Goal: Check status: Check status

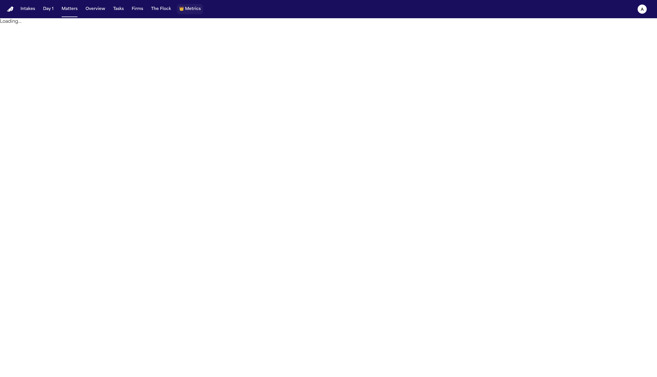
click at [186, 9] on span "Metrics" at bounding box center [193, 9] width 16 height 6
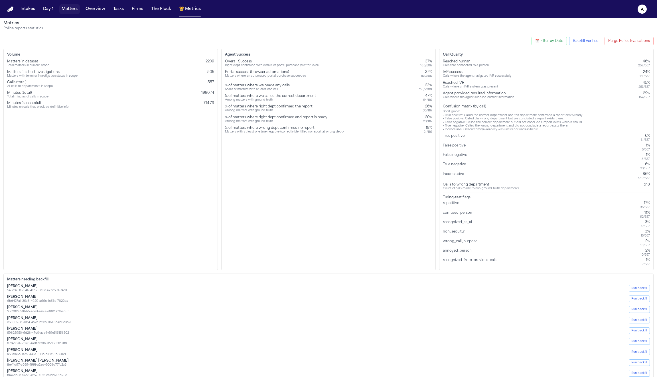
click at [67, 11] on button "Matters" at bounding box center [69, 9] width 21 height 10
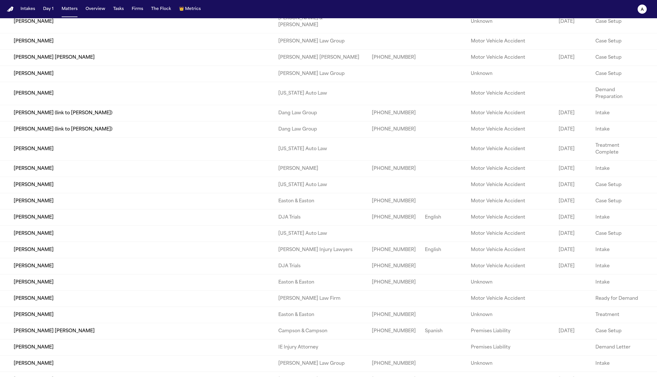
scroll to position [1018, 0]
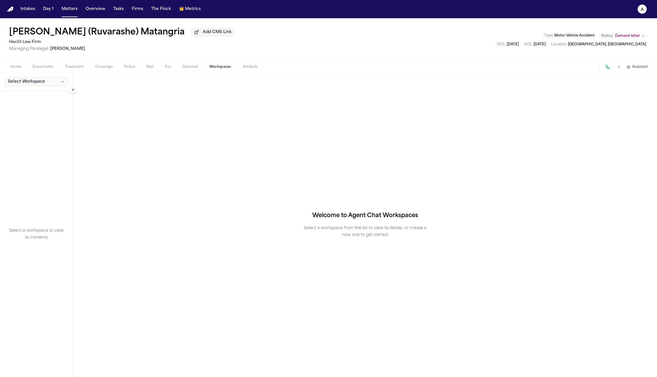
click at [52, 79] on button "Select Workspace" at bounding box center [37, 81] width 64 height 9
click at [32, 95] on span "MedChron" at bounding box center [33, 96] width 52 height 6
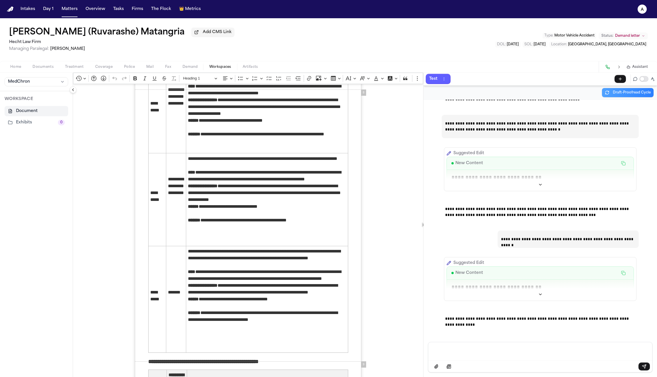
scroll to position [1731, 0]
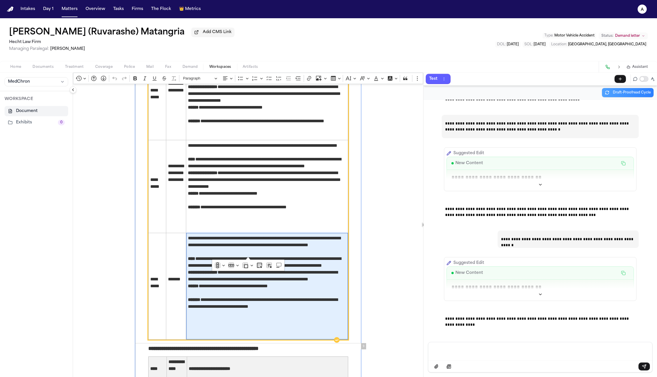
click at [199, 235] on span "**********" at bounding box center [267, 283] width 158 height 96
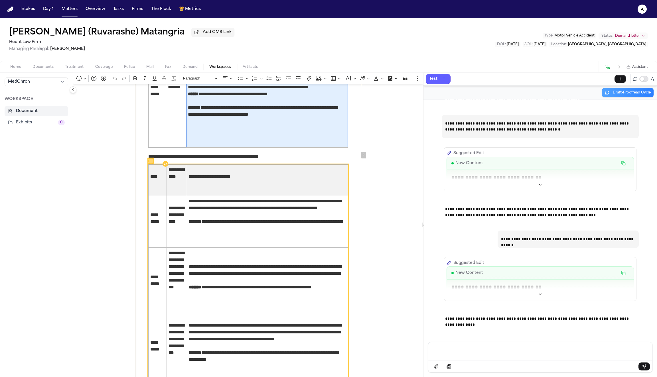
scroll to position [1925, 0]
